Goal: Information Seeking & Learning: Learn about a topic

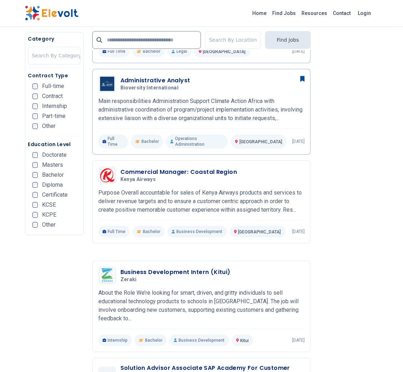
scroll to position [447, 0]
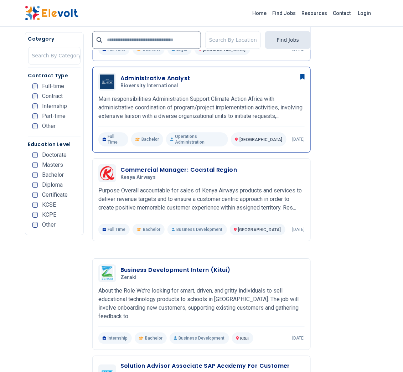
click at [176, 83] on h3 "Administrative Analyst" at bounding box center [155, 78] width 70 height 9
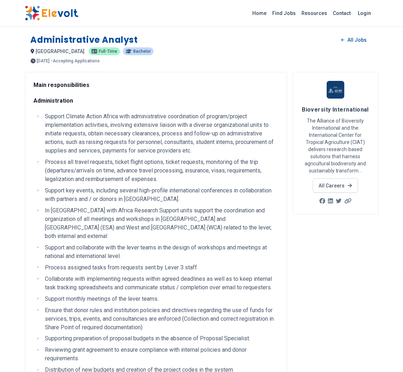
click at [298, 109] on div "Bioversity International The Alliance of Bioversity International and the Inter…" at bounding box center [335, 143] width 85 height 142
